Goal: Transaction & Acquisition: Book appointment/travel/reservation

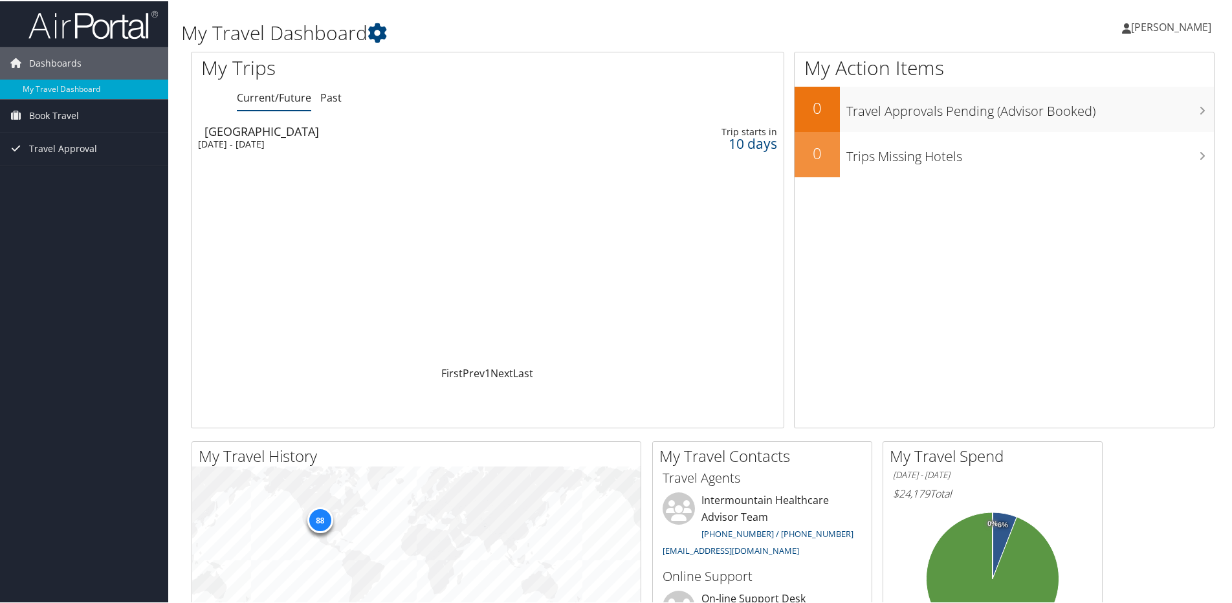
drag, startPoint x: 237, startPoint y: 143, endPoint x: 261, endPoint y: 151, distance: 25.4
click at [239, 145] on div "[DATE] - [DATE]" at bounding box center [384, 143] width 373 height 12
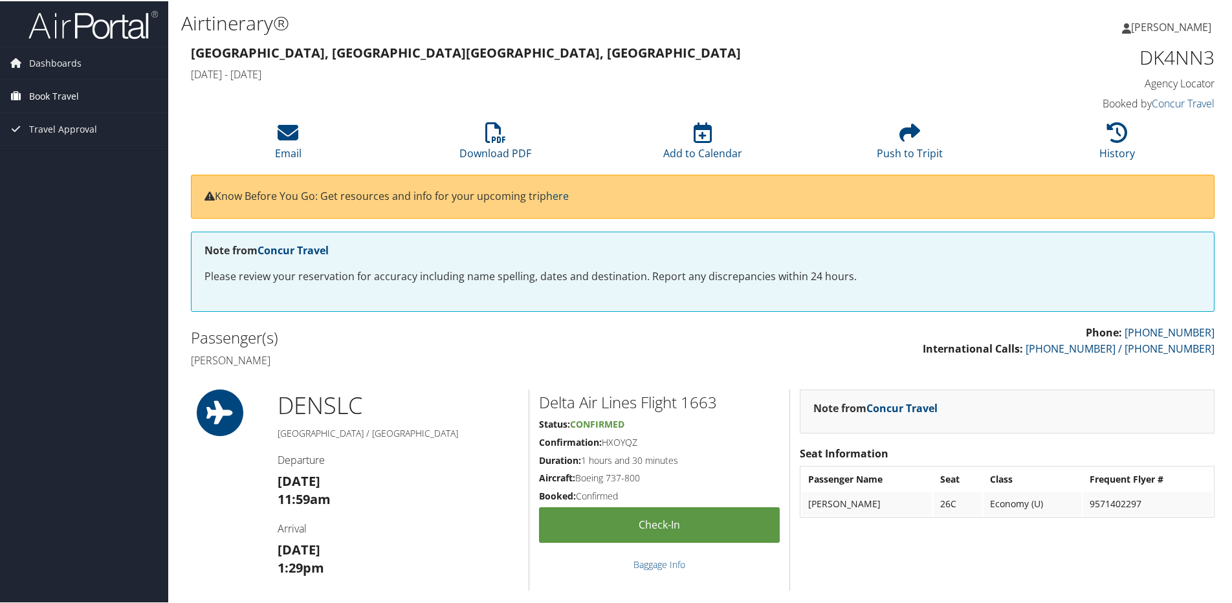
click at [68, 93] on span "Book Travel" at bounding box center [54, 95] width 50 height 32
click at [74, 138] on link "Book/Manage Online Trips" at bounding box center [84, 140] width 168 height 19
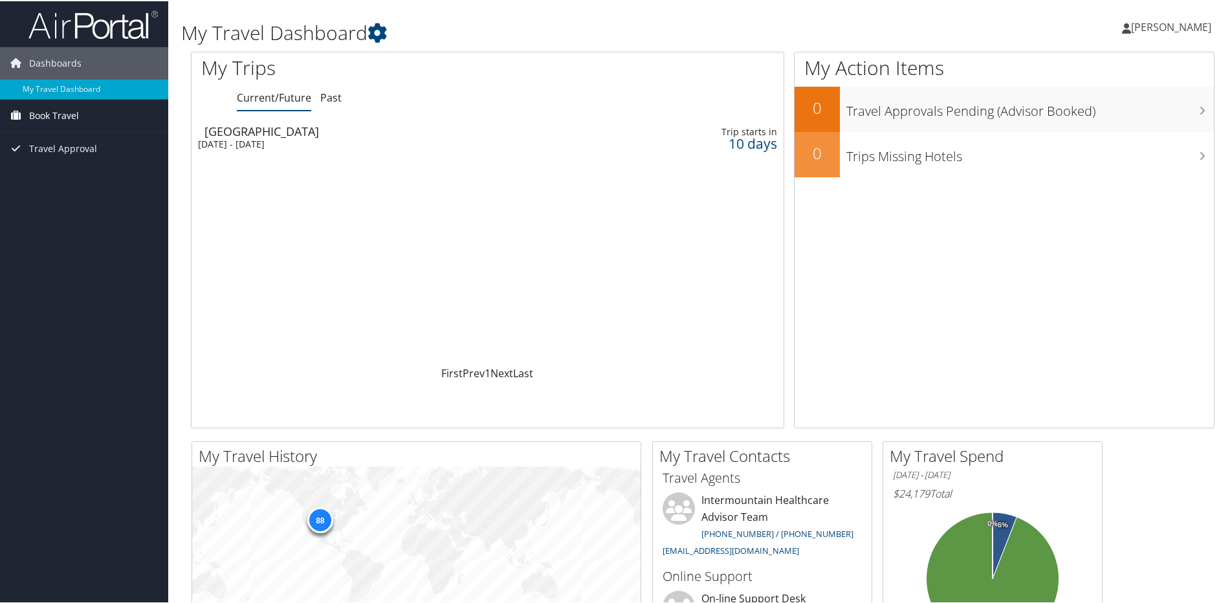
click at [38, 116] on span "Book Travel" at bounding box center [54, 114] width 50 height 32
click at [63, 157] on link "Book/Manage Online Trips" at bounding box center [84, 159] width 168 height 19
